Goal: Task Accomplishment & Management: Use online tool/utility

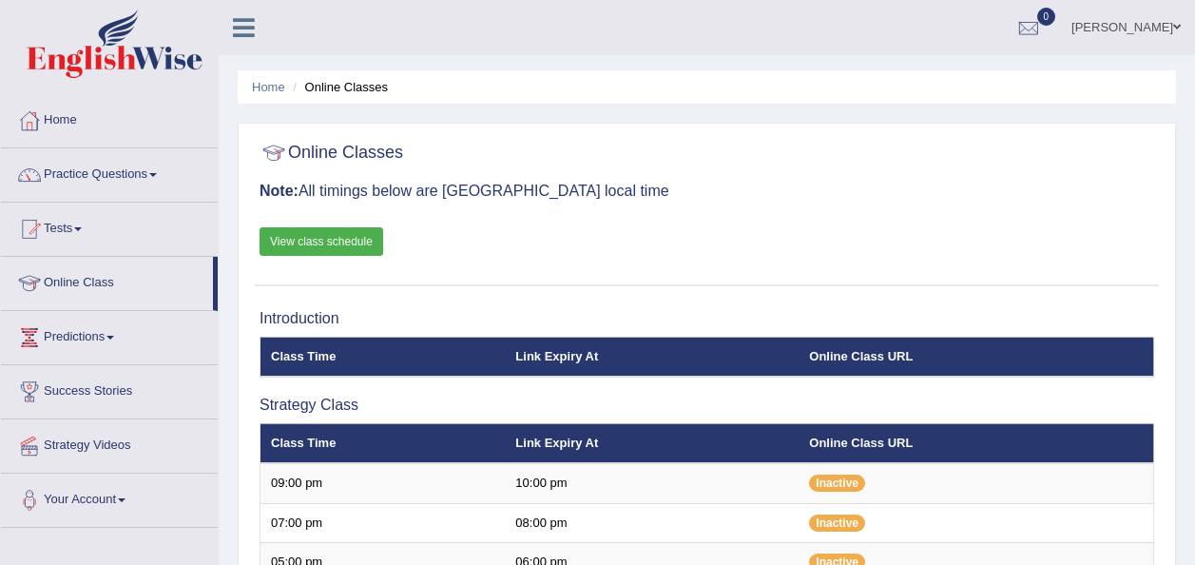
scroll to position [738, 0]
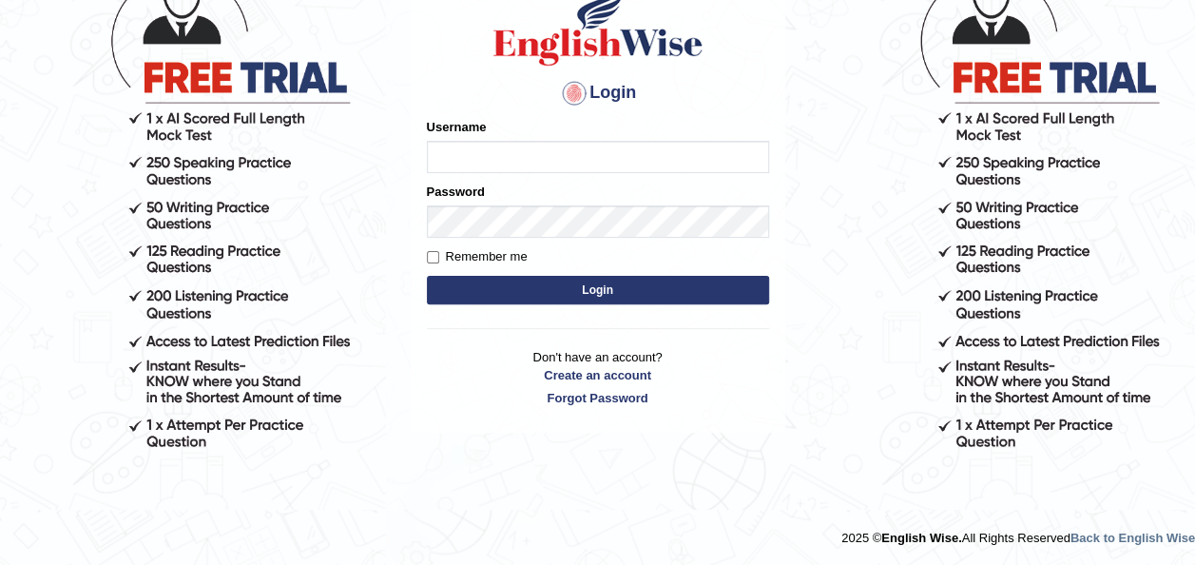
type input "josephejemole_parramatta"
click at [584, 293] on button "Login" at bounding box center [598, 290] width 342 height 29
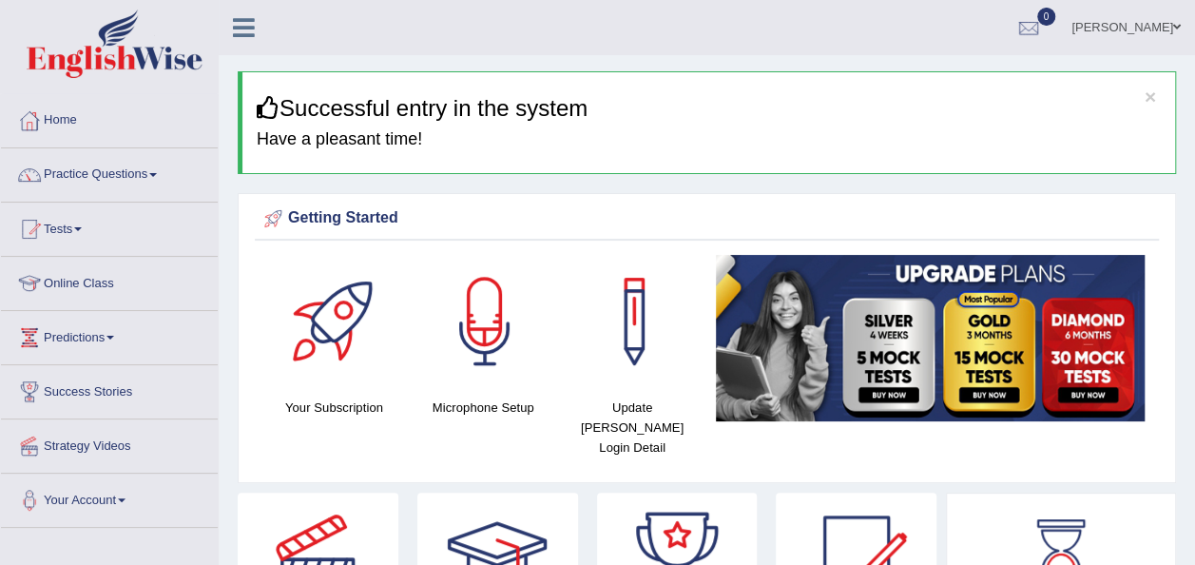
click at [135, 130] on link "Home" at bounding box center [109, 118] width 217 height 48
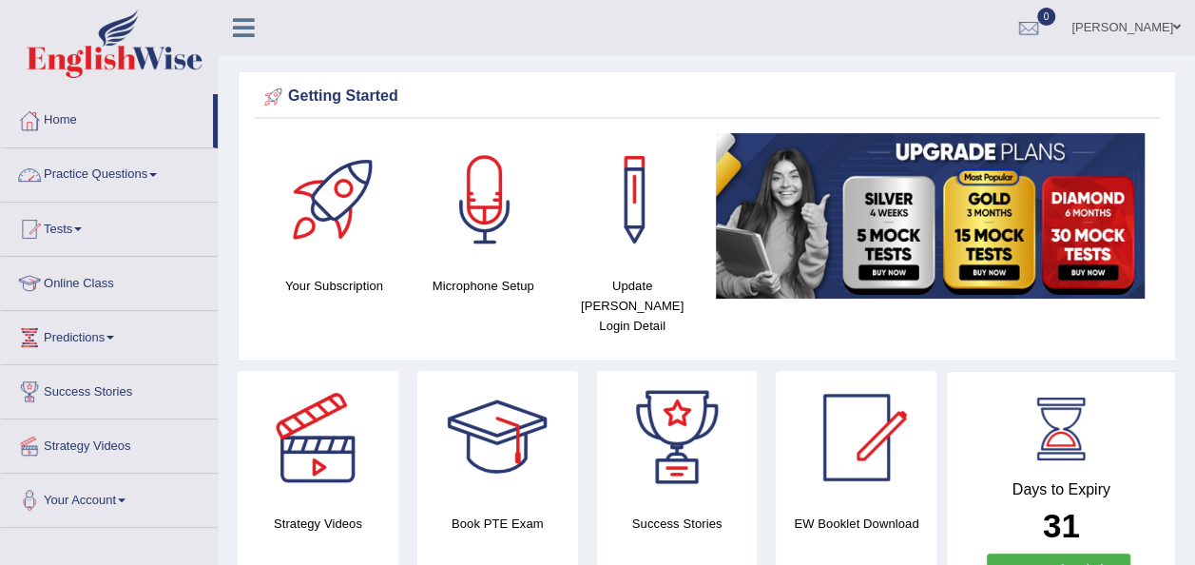
click at [114, 170] on link "Practice Questions" at bounding box center [109, 172] width 217 height 48
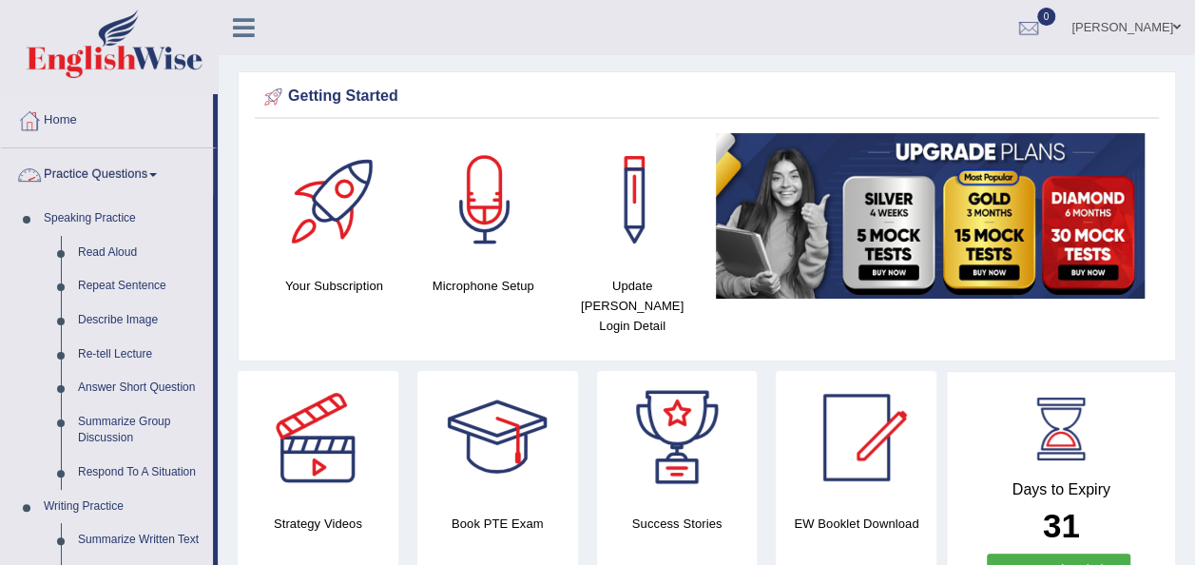
click at [133, 174] on link "Practice Questions" at bounding box center [107, 172] width 212 height 48
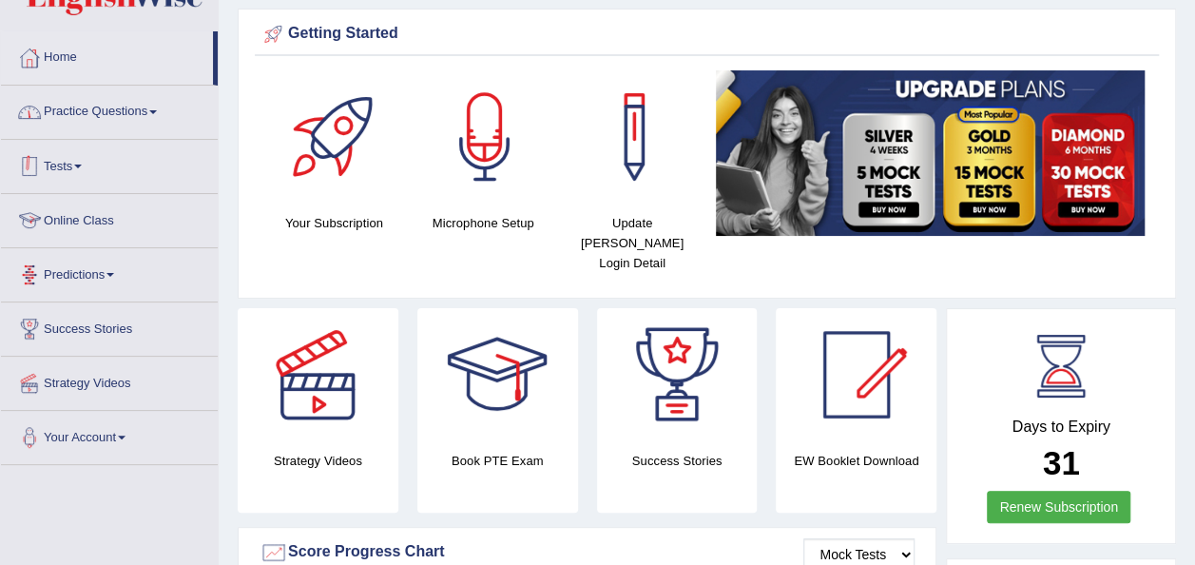
scroll to position [68, 0]
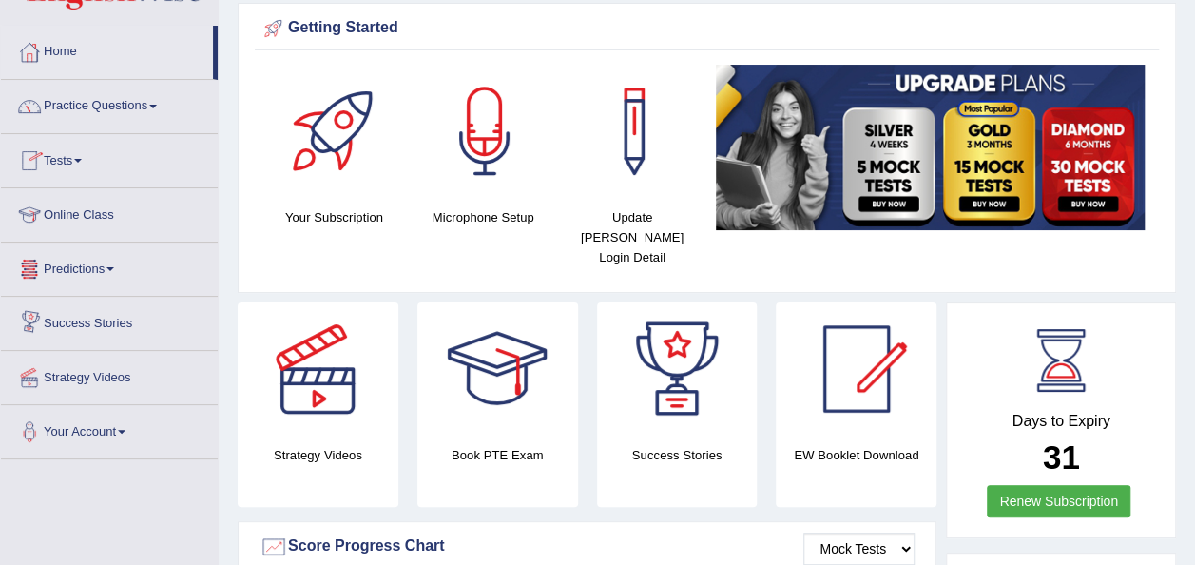
click at [85, 203] on link "Online Class" at bounding box center [109, 212] width 217 height 48
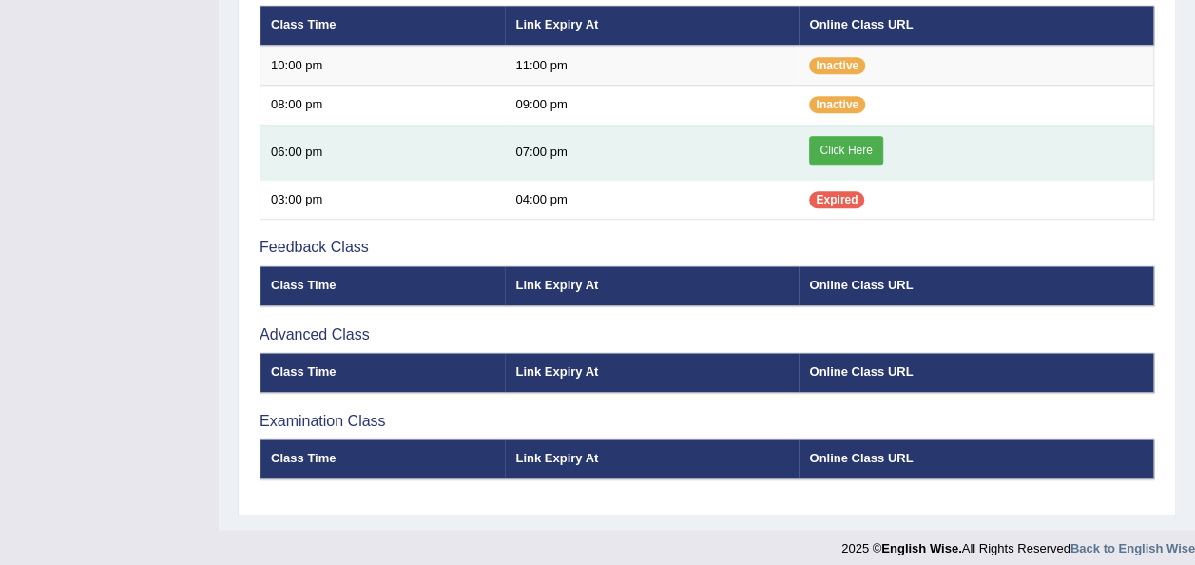
scroll to position [745, 0]
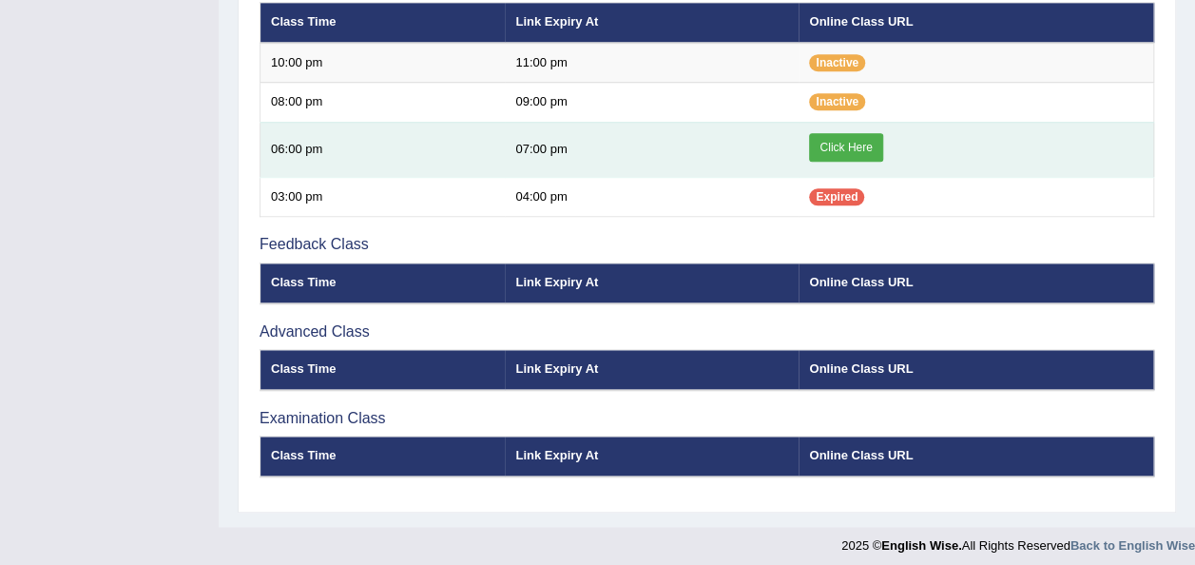
click at [841, 141] on link "Click Here" at bounding box center [845, 147] width 73 height 29
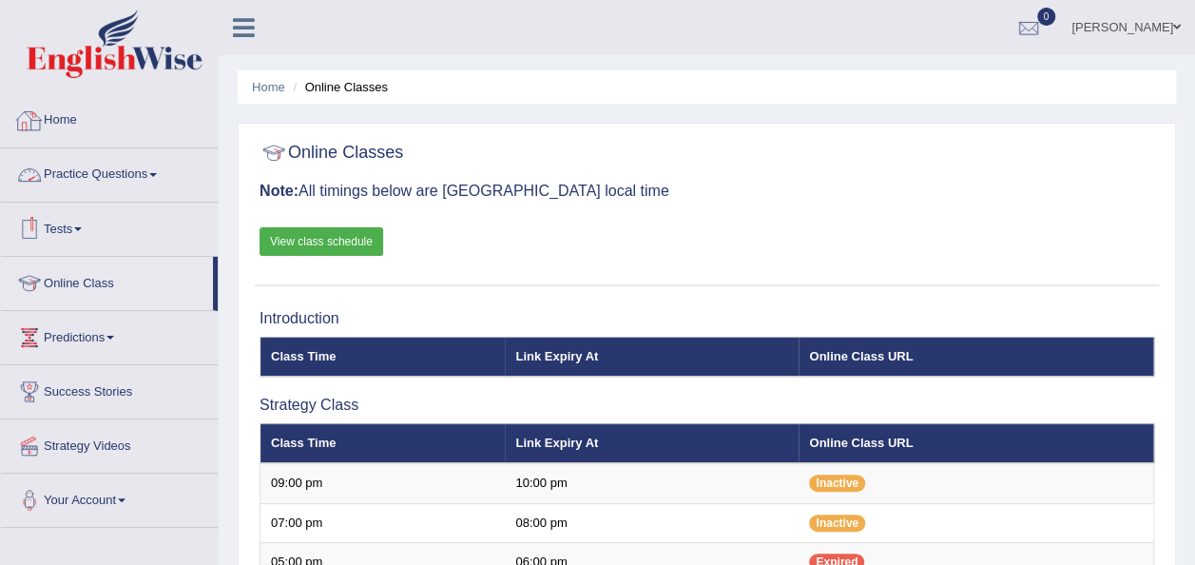
click at [89, 118] on link "Home" at bounding box center [109, 118] width 217 height 48
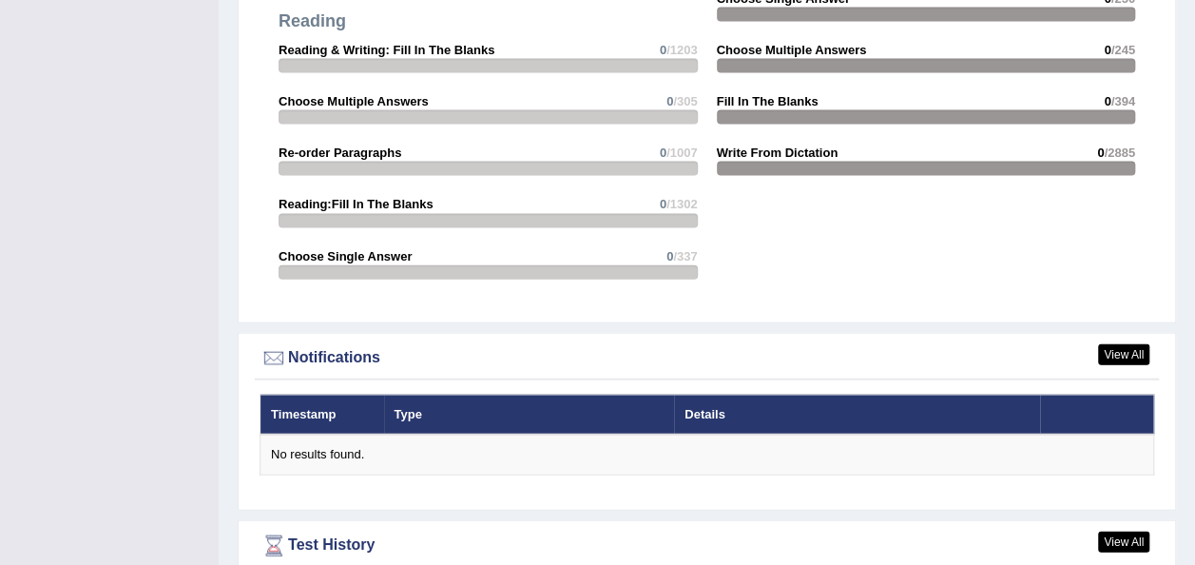
scroll to position [2005, 0]
